Goal: Task Accomplishment & Management: Complete application form

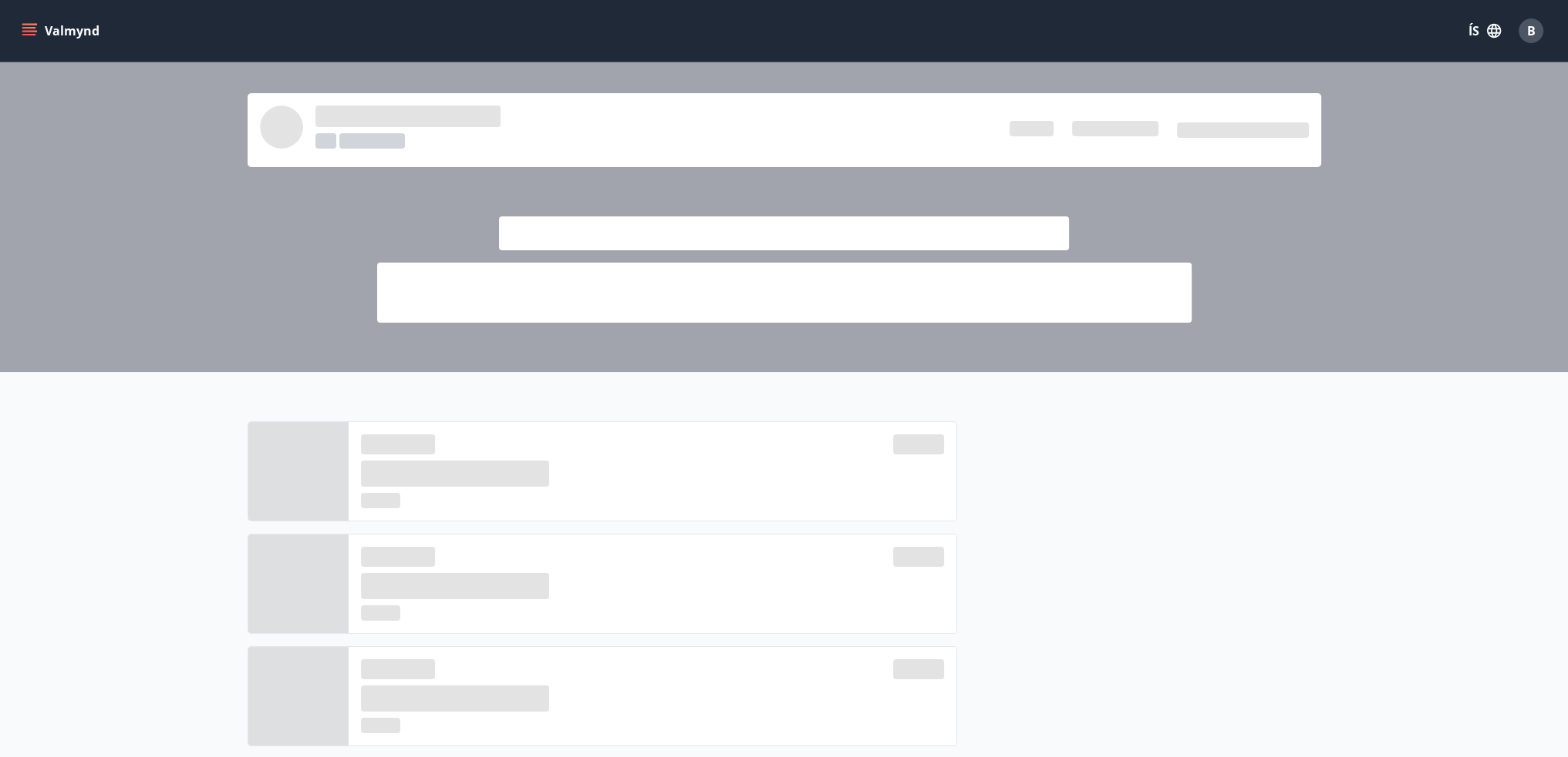
click at [25, 39] on button "Valmynd" at bounding box center [62, 31] width 87 height 28
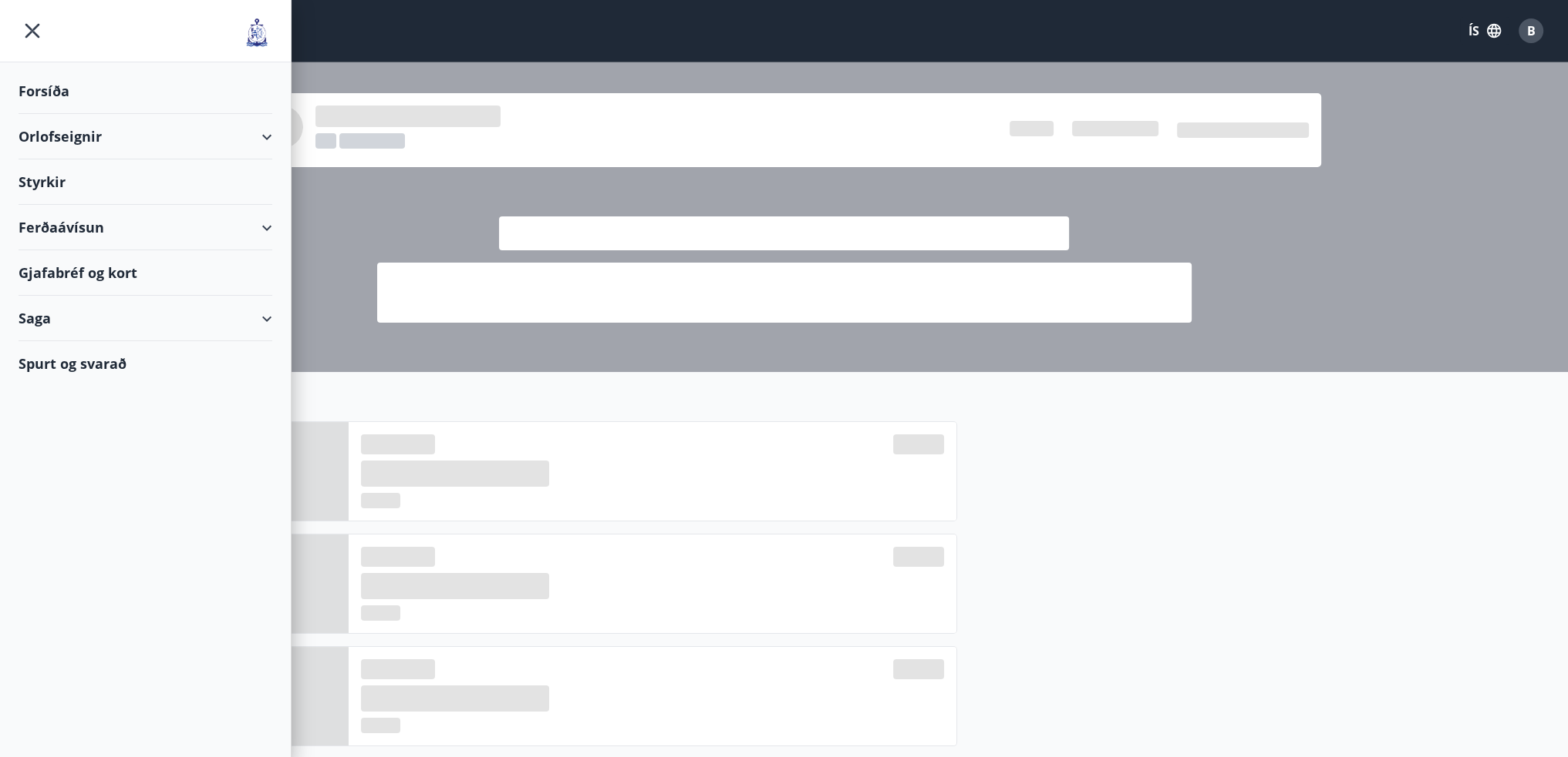
click at [54, 114] on div "Styrkir" at bounding box center [145, 91] width 253 height 45
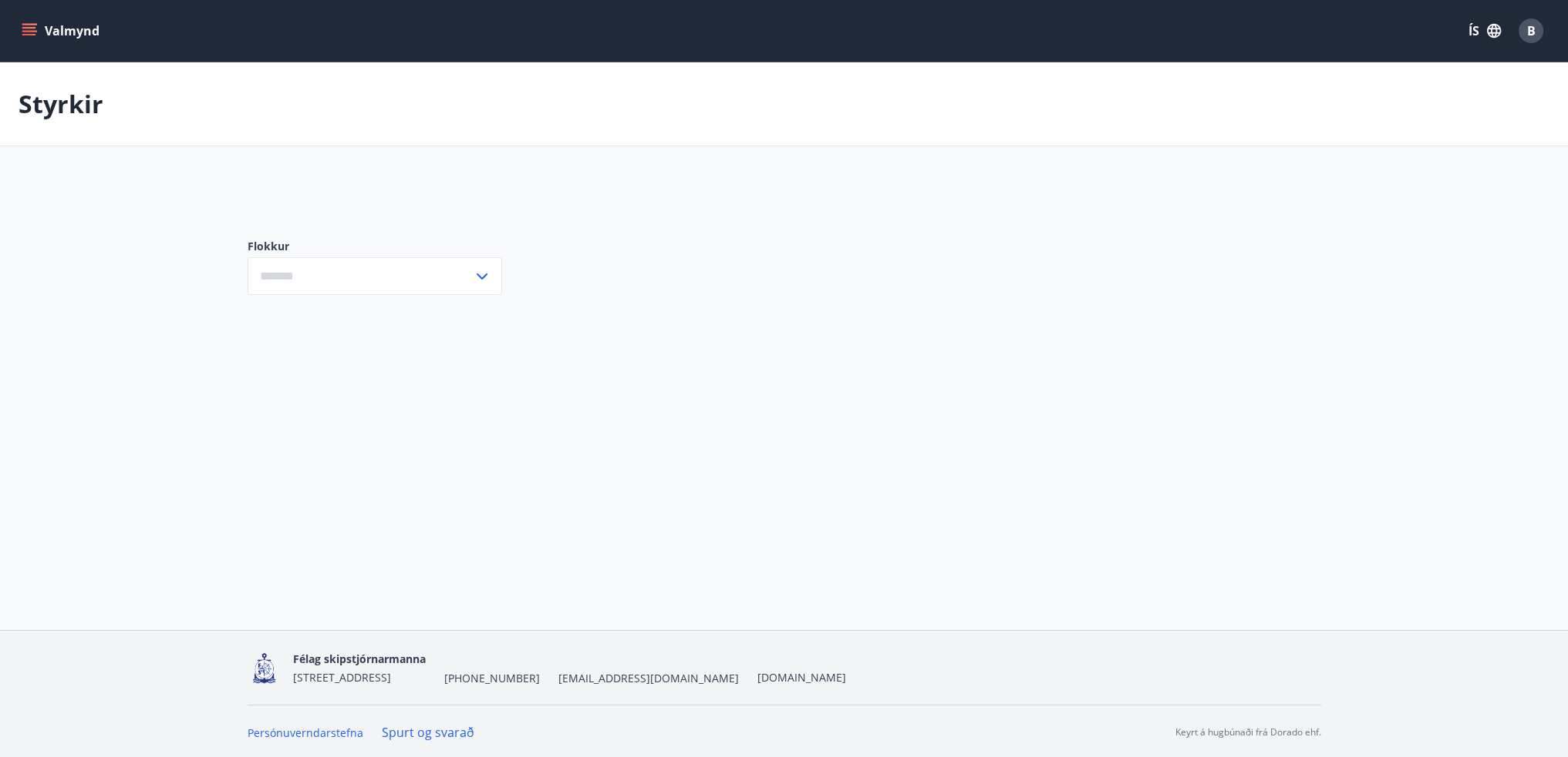
type input "***"
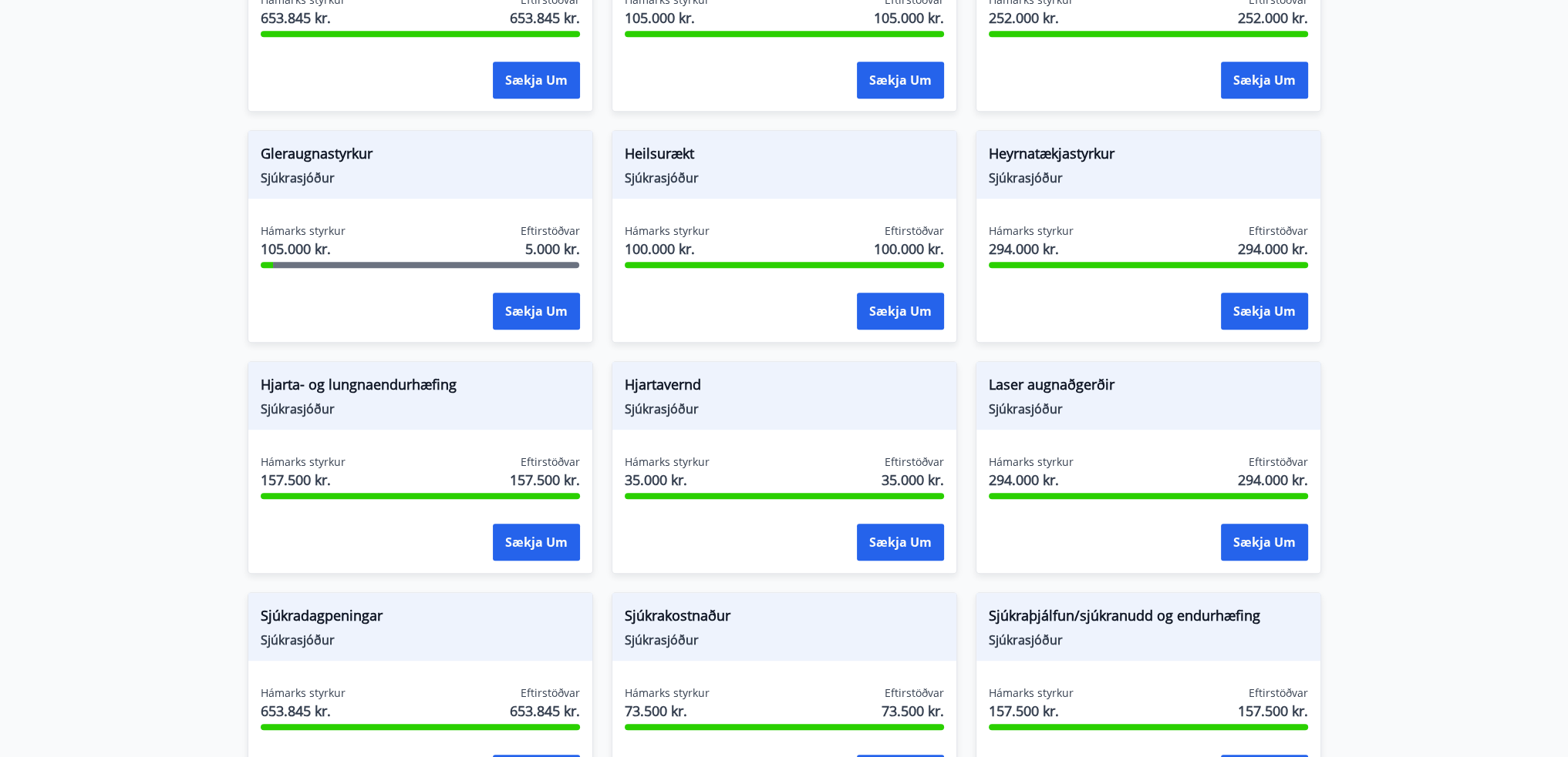
scroll to position [925, 0]
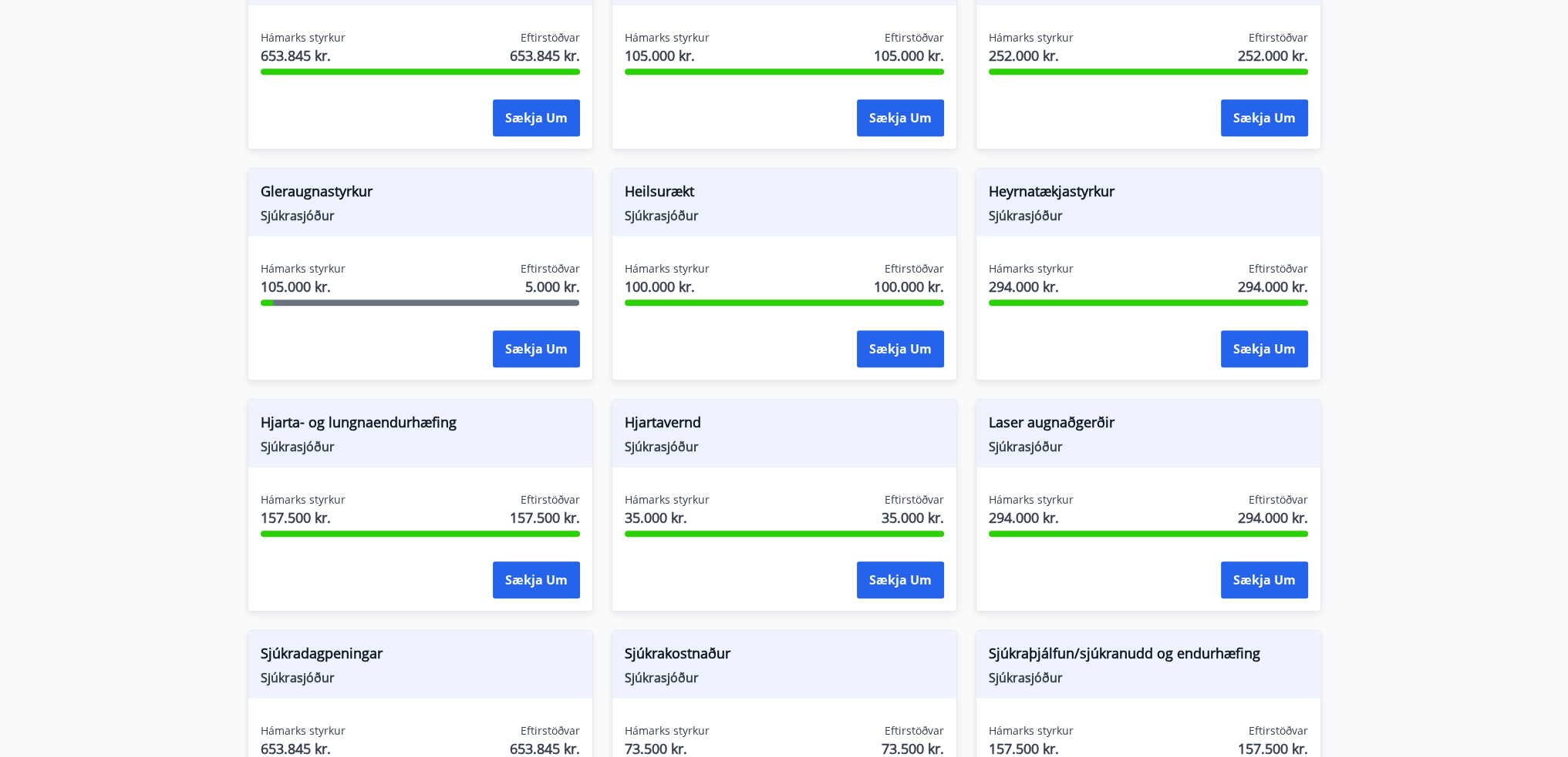
click at [793, 270] on div "Hámarks styrkur 100.000 kr. Eftirstöðvar 100.000 kr." at bounding box center [784, 280] width 319 height 39
click at [681, 183] on span "Heilsurækt" at bounding box center [784, 194] width 319 height 26
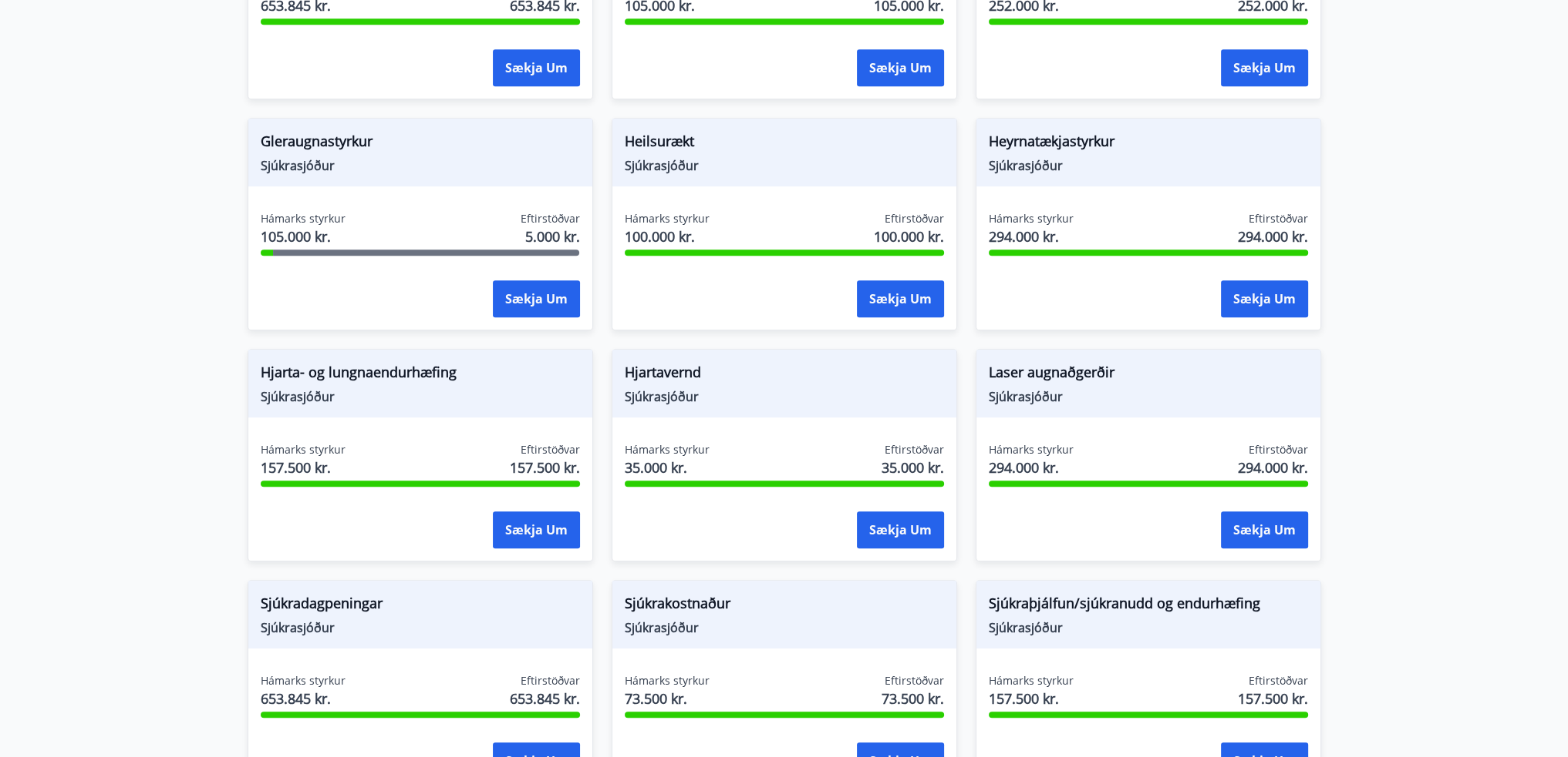
scroll to position [1002, 0]
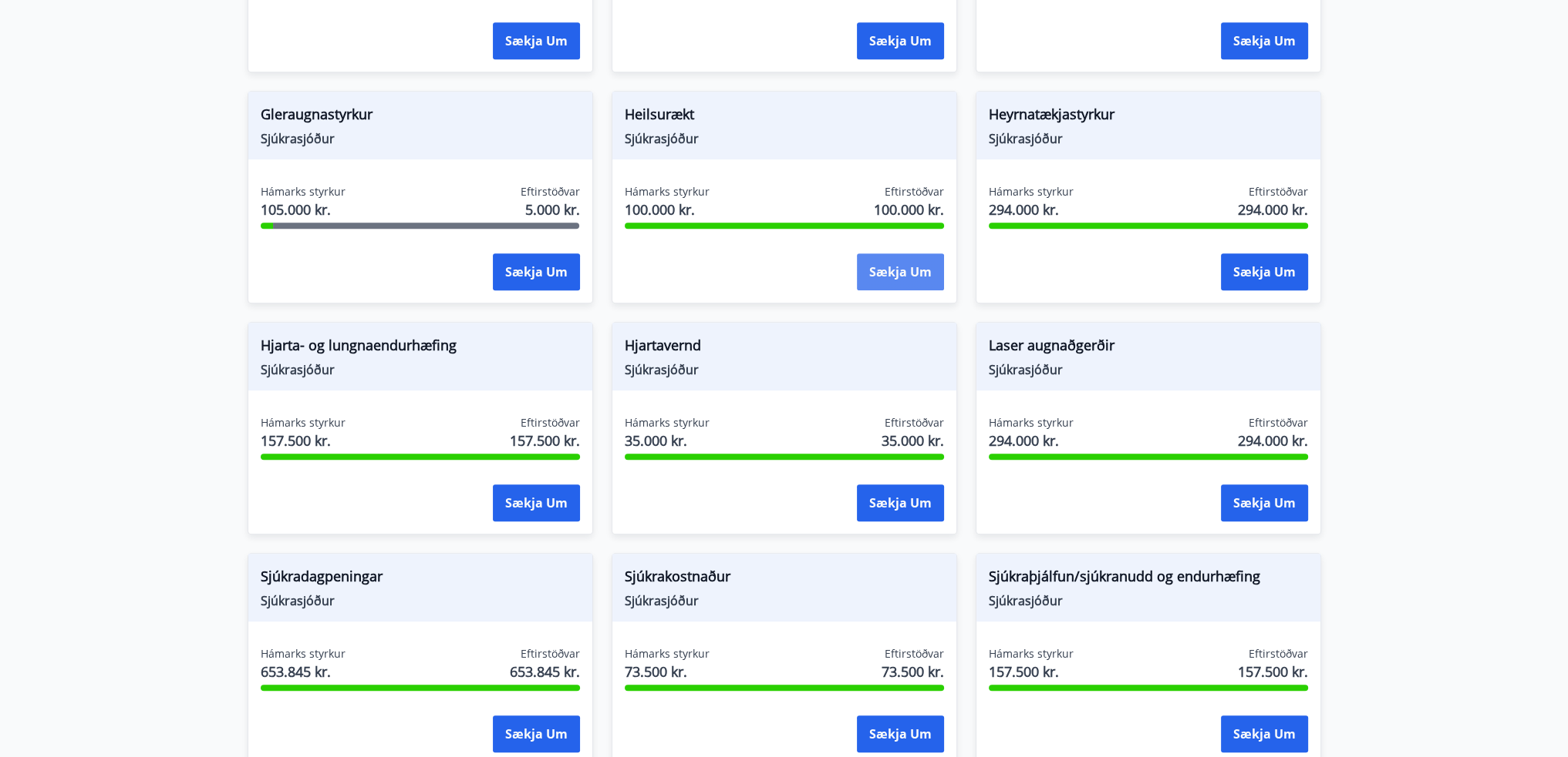
click at [907, 253] on button "Sækja um" at bounding box center [900, 272] width 87 height 37
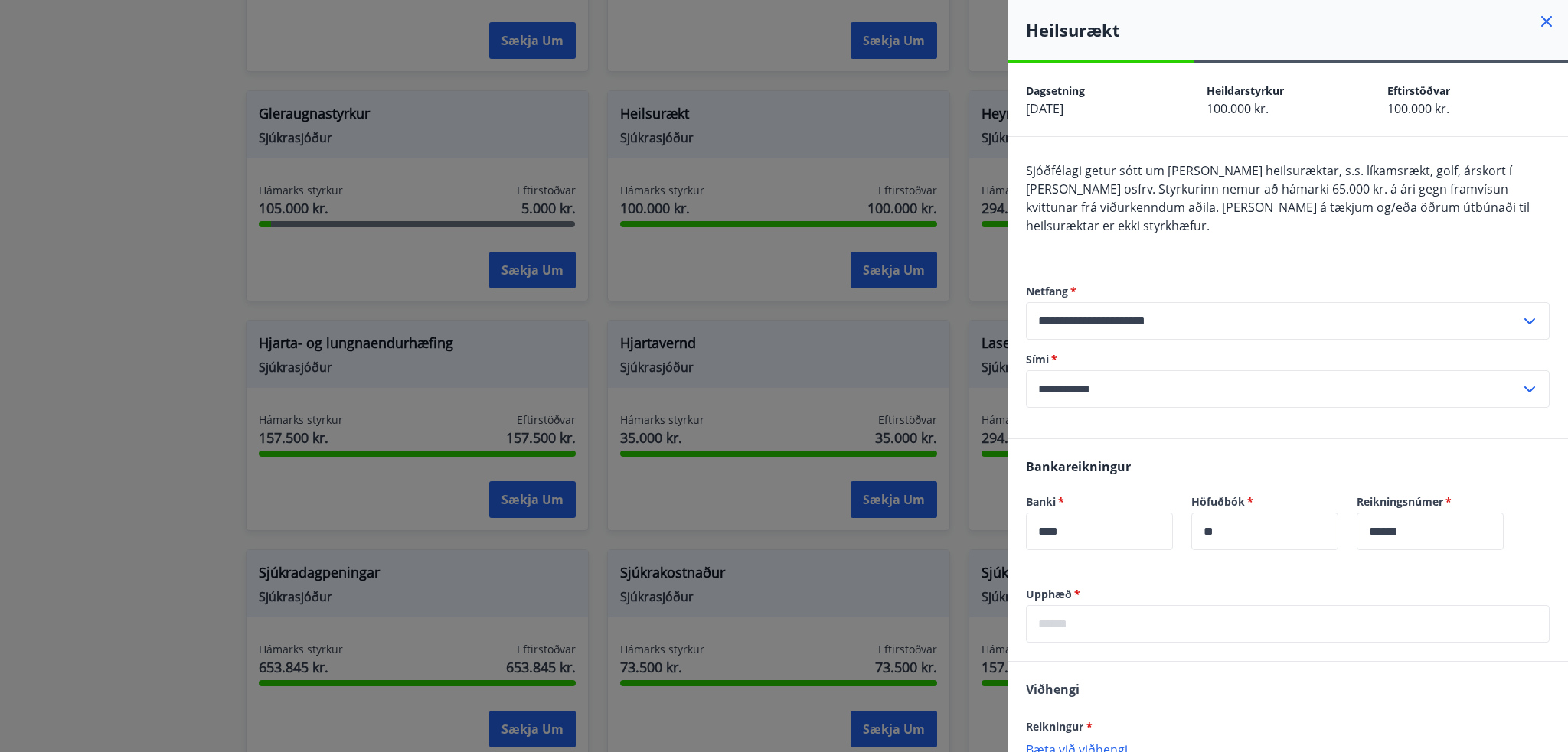
click at [762, 201] on div at bounding box center [784, 376] width 1568 height 752
